Goal: Information Seeking & Learning: Find contact information

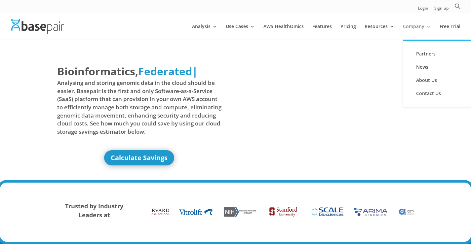
click at [414, 28] on link "Company" at bounding box center [417, 32] width 28 height 16
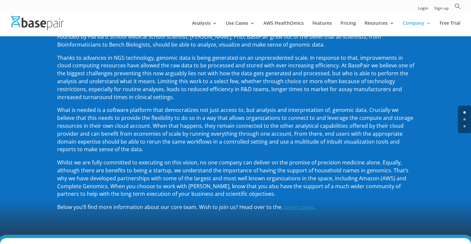
scroll to position [165, 0]
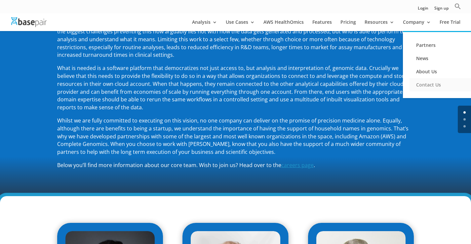
click at [425, 83] on link "Contact Us" at bounding box center [442, 84] width 66 height 13
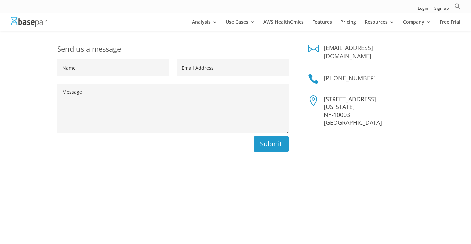
scroll to position [132, 0]
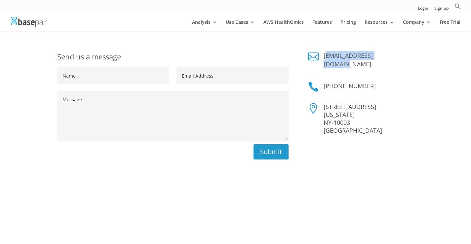
drag, startPoint x: 403, startPoint y: 37, endPoint x: 475, endPoint y: 51, distance: 74.0
click at [326, 51] on h4 "sales@basepairtech.com" at bounding box center [368, 61] width 90 height 20
copy link "ales@basepairtech.com"
click at [400, 51] on h4 "sales@basepairtech.com" at bounding box center [368, 61] width 90 height 20
drag, startPoint x: 400, startPoint y: 41, endPoint x: 327, endPoint y: 39, distance: 73.4
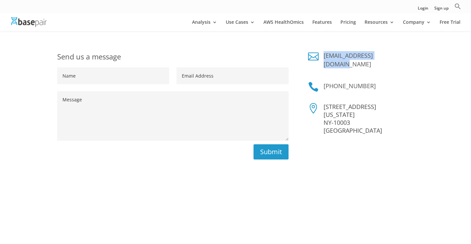
click at [327, 51] on h4 "sales@basepairtech.com" at bounding box center [368, 61] width 90 height 20
copy link "sales@basepairtech.com"
click at [400, 51] on h4 "sales@basepairtech.com" at bounding box center [368, 61] width 90 height 20
copy link "basepairtech.com"
copy link "@basepairtech.com"
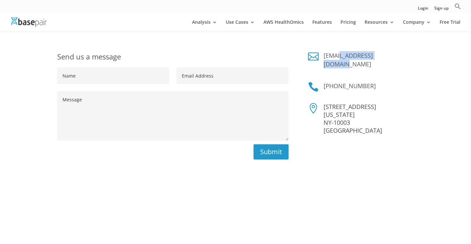
drag, startPoint x: 395, startPoint y: 39, endPoint x: 339, endPoint y: 42, distance: 55.9
click at [339, 51] on h4 "sales@basepairtech.com" at bounding box center [368, 61] width 90 height 20
click at [333, 103] on p "228 Park Ave S New York NY-10003 USA" at bounding box center [368, 118] width 90 height 31
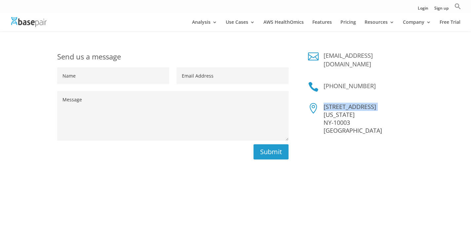
copy p "228 Park Ave S"
click at [342, 103] on p "228 Park Ave S New York NY-10003 USA" at bounding box center [368, 118] width 90 height 31
copy p "New York"
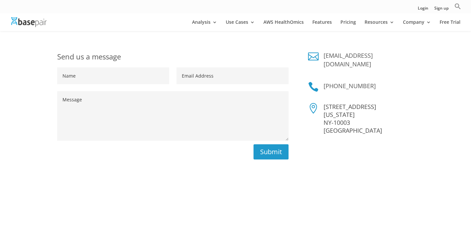
click at [347, 103] on p "228 Park Ave S New York NY-10003 USA" at bounding box center [368, 118] width 90 height 31
copy p "10003"
click at [346, 103] on p "228 Park Ave S New York NY-10003 USA" at bounding box center [368, 118] width 90 height 31
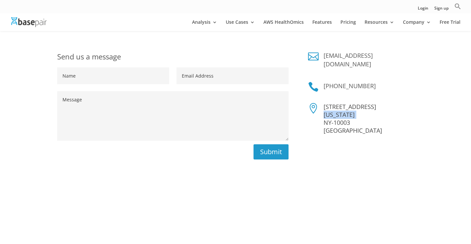
click at [346, 103] on p "228 Park Ave S New York NY-10003 USA" at bounding box center [368, 118] width 90 height 31
drag, startPoint x: 385, startPoint y: 60, endPoint x: 322, endPoint y: 60, distance: 62.4
click at [322, 82] on div "+1 (347) 428-9399" at bounding box center [365, 88] width 95 height 12
copy link "+1 (347) 428-9399"
click at [400, 51] on h4 "sales@basepairtech.com" at bounding box center [368, 61] width 90 height 20
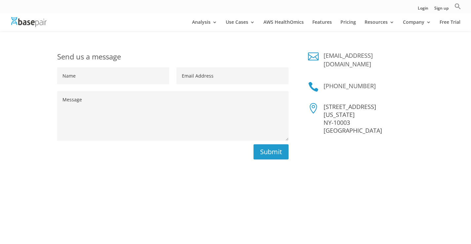
click at [400, 51] on h4 "sales@basepairtech.com" at bounding box center [368, 61] width 90 height 20
click at [399, 51] on h4 "sales@basepairtech.com" at bounding box center [368, 61] width 90 height 20
copy div "sales@basepairtech.com"
click at [399, 51] on h4 "sales@basepairtech.com" at bounding box center [368, 61] width 90 height 20
copy link "basepairtech.com"
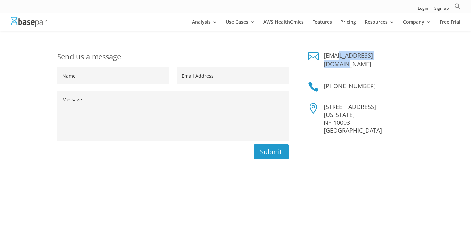
drag, startPoint x: 399, startPoint y: 42, endPoint x: 339, endPoint y: 42, distance: 60.5
click at [339, 51] on h4 "sales@basepairtech.com" at bounding box center [368, 61] width 90 height 20
